Goal: Task Accomplishment & Management: Manage account settings

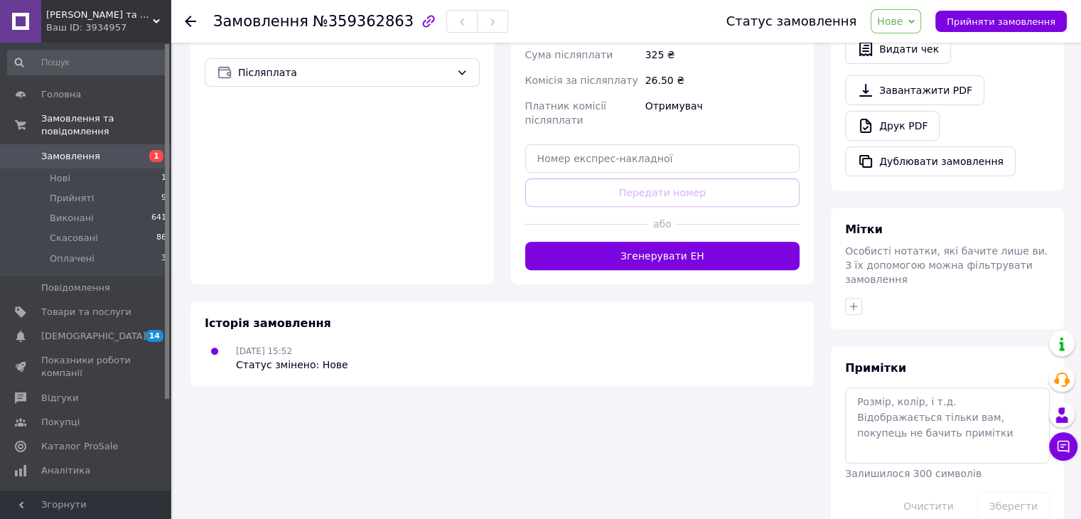
scroll to position [498, 0]
click at [904, 387] on textarea at bounding box center [947, 424] width 205 height 75
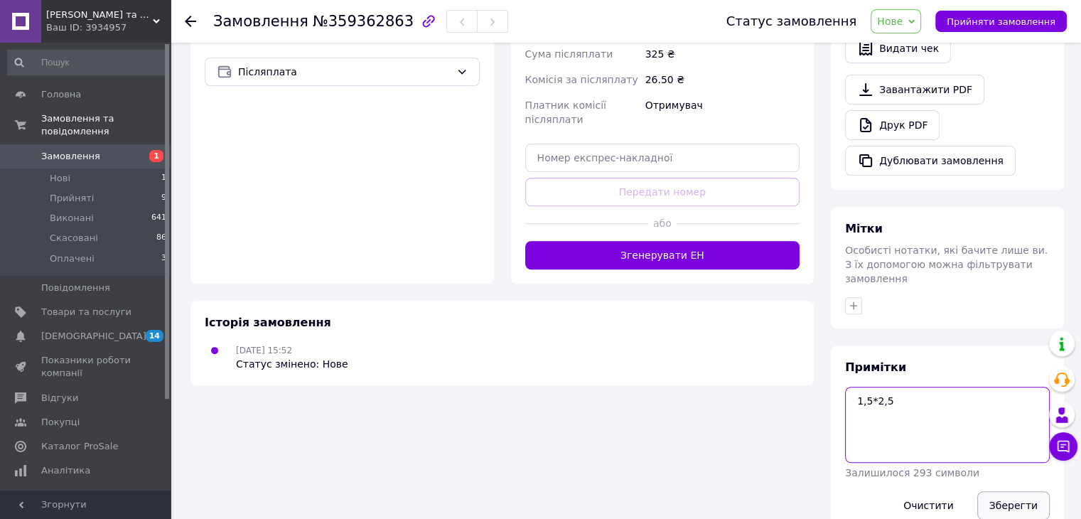
type textarea "1,5*2,5"
click at [1003, 491] on button "Зберегти" at bounding box center [1014, 505] width 73 height 28
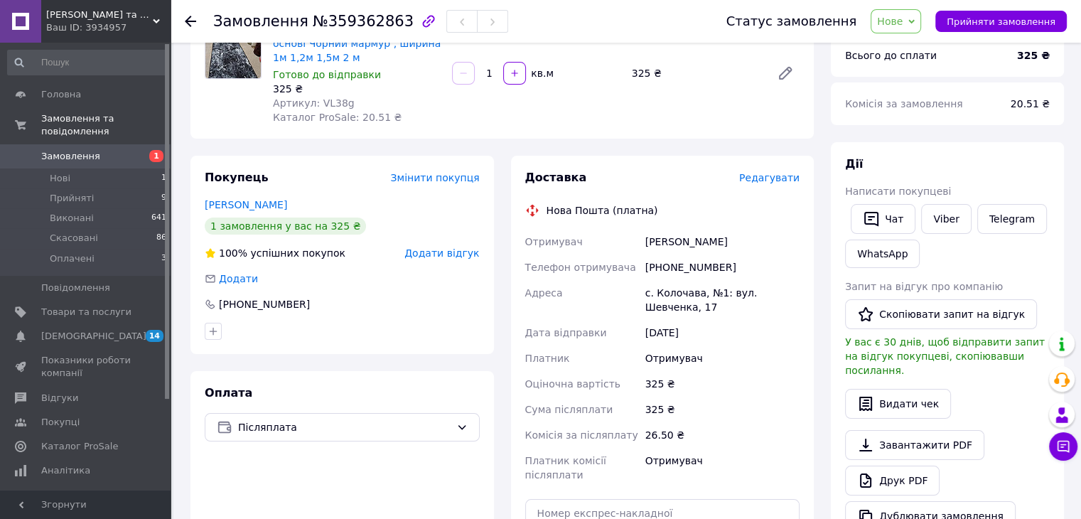
scroll to position [0, 0]
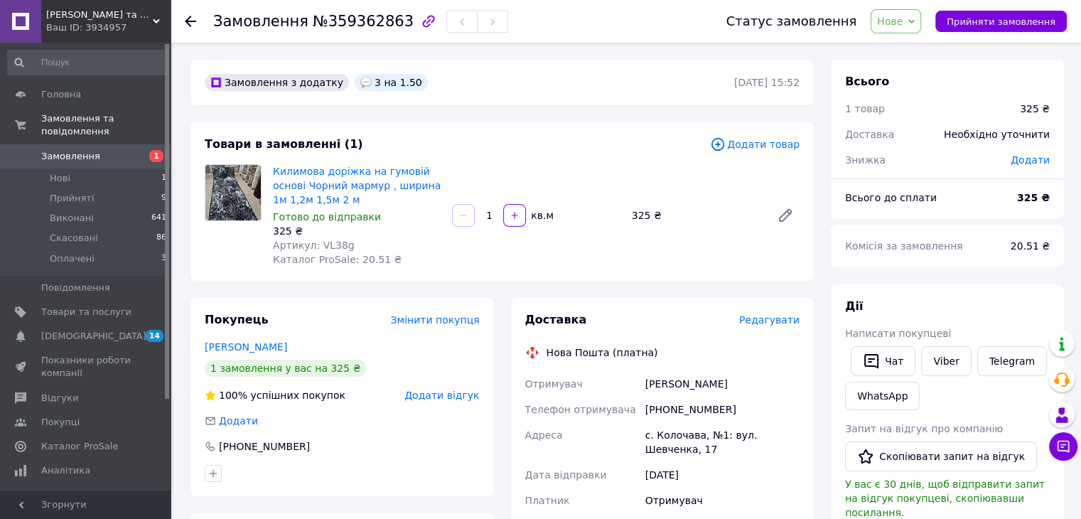
click at [90, 150] on span "Замовлення" at bounding box center [70, 156] width 59 height 13
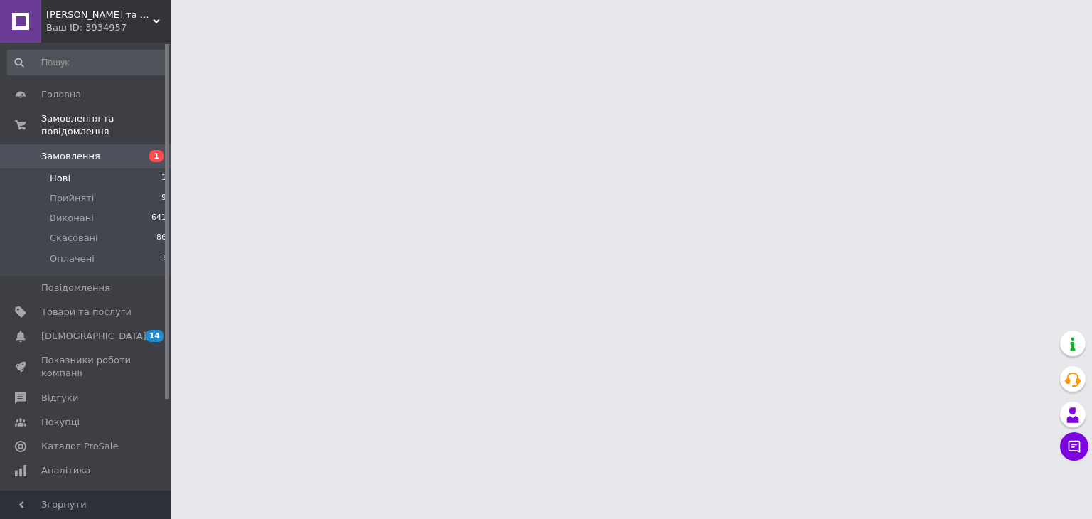
click at [94, 168] on li "Нові 1" at bounding box center [87, 178] width 175 height 20
click at [80, 150] on span "Замовлення" at bounding box center [70, 156] width 59 height 13
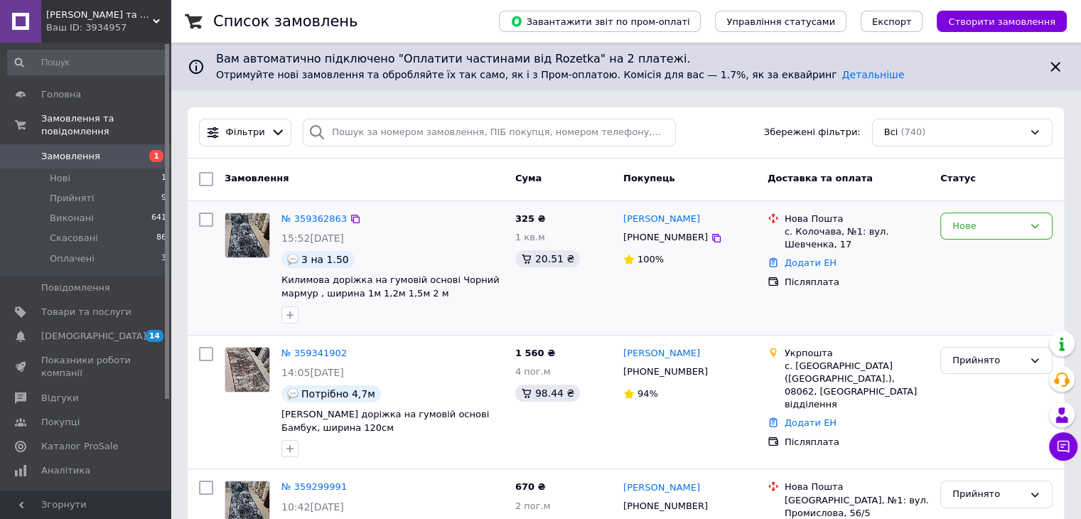
click at [950, 207] on div "Нове" at bounding box center [997, 268] width 124 height 122
click at [951, 225] on div "Нове" at bounding box center [997, 227] width 112 height 28
click at [955, 255] on li "Прийнято" at bounding box center [996, 255] width 111 height 26
